Goal: Information Seeking & Learning: Learn about a topic

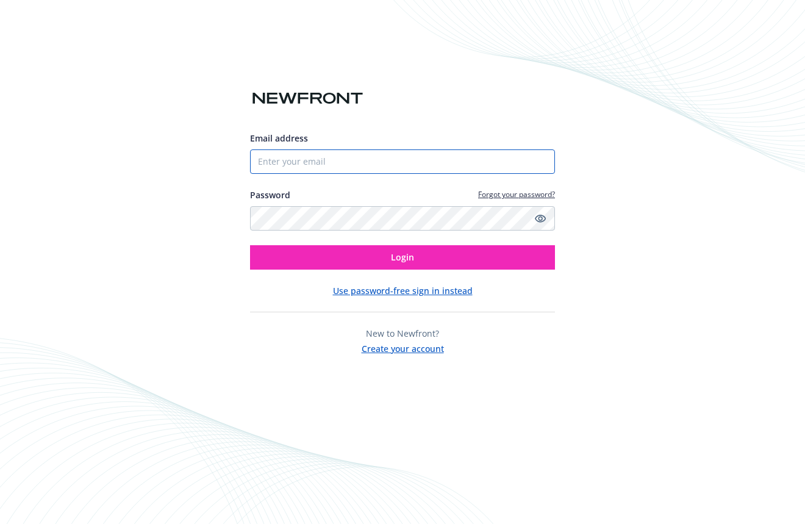
click at [357, 170] on input "Email address" at bounding box center [402, 161] width 305 height 24
type input "jennifer.kaiser@caylent.com"
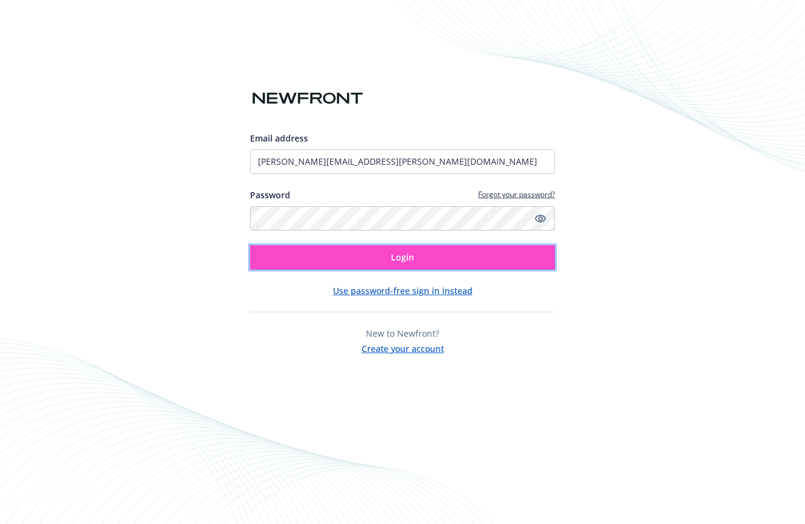
click at [369, 259] on button "Login" at bounding box center [402, 257] width 305 height 24
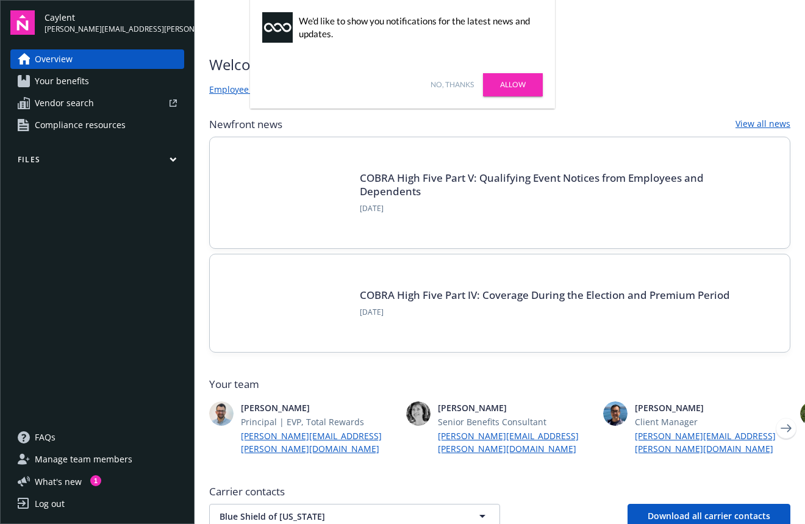
scroll to position [5, 0]
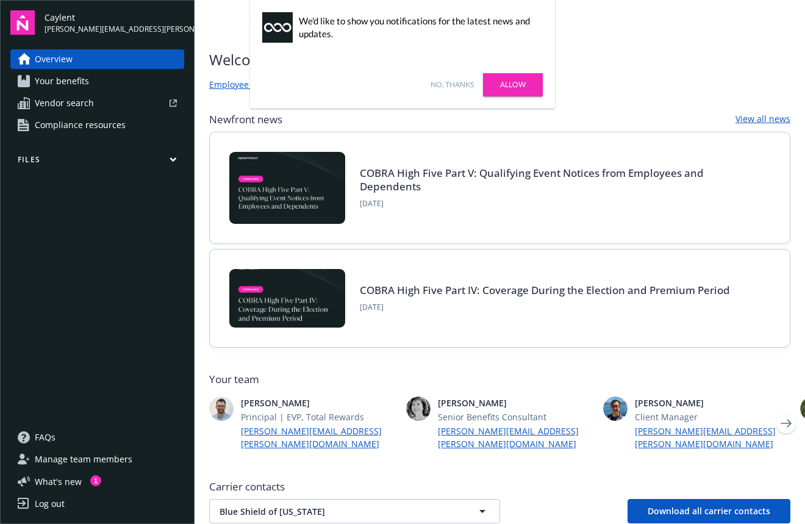
click at [80, 81] on span "Your benefits" at bounding box center [62, 81] width 54 height 20
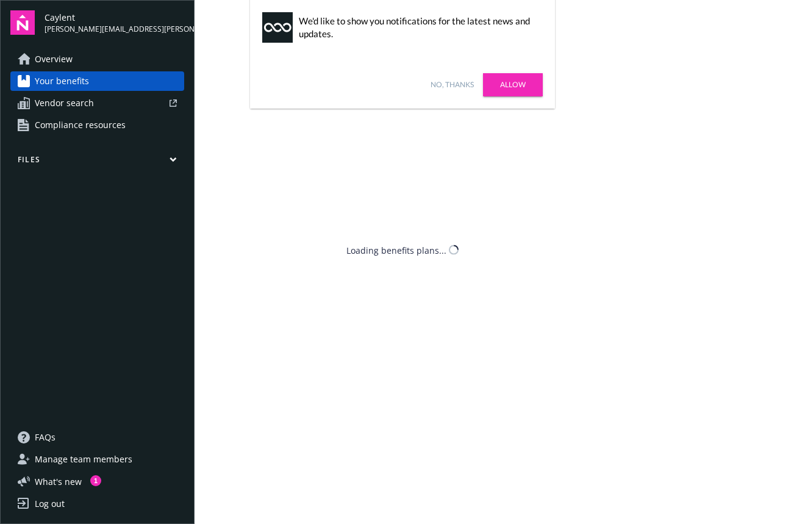
click at [80, 112] on span "Vendor search" at bounding box center [64, 103] width 59 height 20
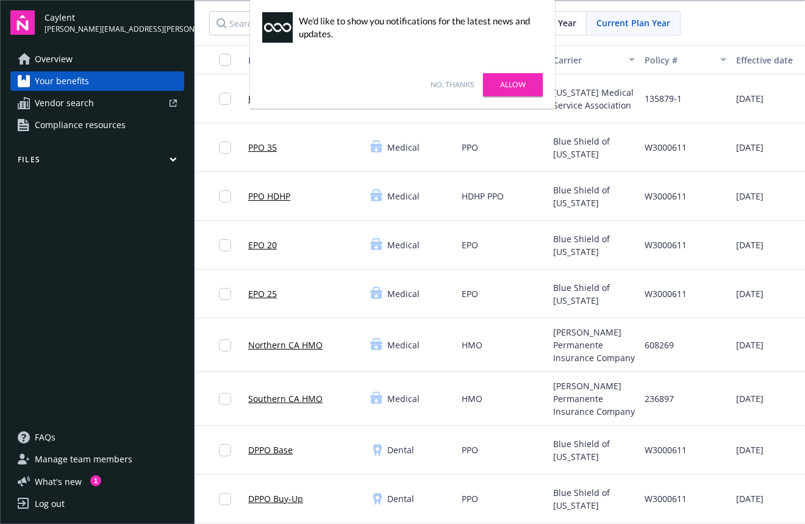
click at [63, 124] on span "Compliance resources" at bounding box center [80, 125] width 91 height 20
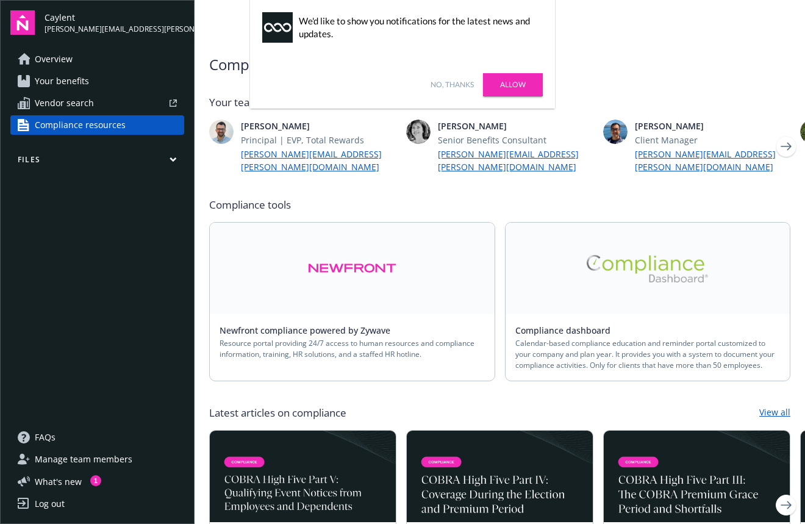
click at [510, 82] on link "Allow" at bounding box center [513, 84] width 60 height 23
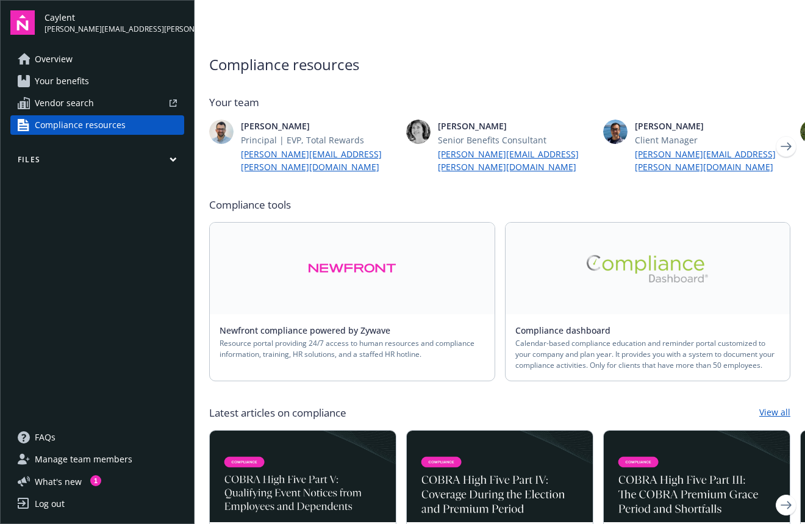
click at [650, 257] on img at bounding box center [648, 268] width 122 height 27
